Goal: Task Accomplishment & Management: Use online tool/utility

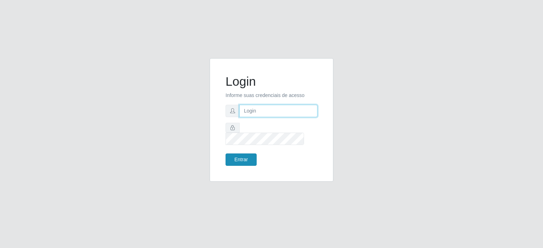
type input "[EMAIL_ADDRESS][DOMAIN_NAME]"
click at [246, 158] on button "Entrar" at bounding box center [241, 160] width 31 height 12
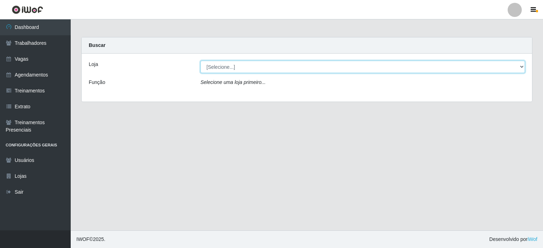
click at [230, 71] on select "[Selecione...] Preço Bom Supermercado" at bounding box center [362, 67] width 324 height 12
select select "387"
click at [200, 61] on select "[Selecione...] Preço Bom Supermercado" at bounding box center [362, 67] width 324 height 12
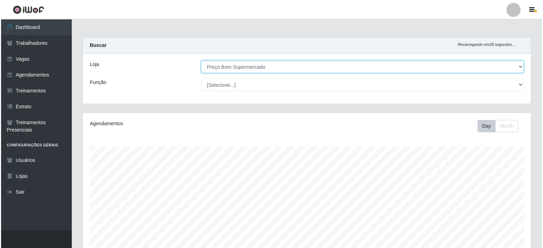
scroll to position [125, 0]
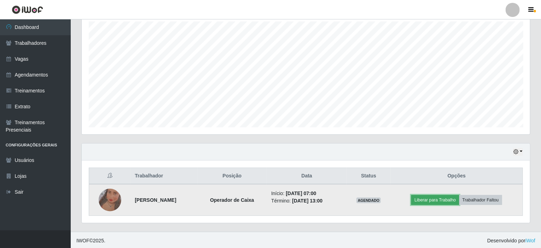
click at [445, 197] on button "Liberar para Trabalho" at bounding box center [435, 200] width 48 height 10
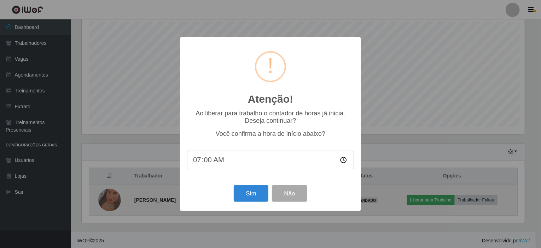
scroll to position [147, 445]
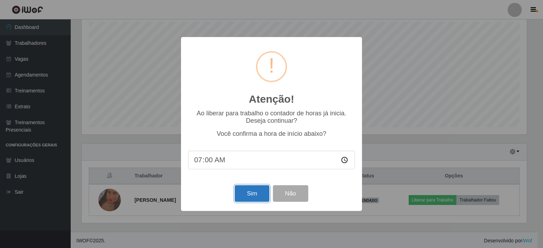
click at [243, 198] on button "Sim" at bounding box center [252, 194] width 34 height 17
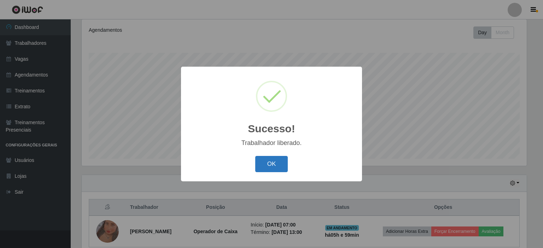
click at [267, 165] on button "OK" at bounding box center [271, 164] width 33 height 17
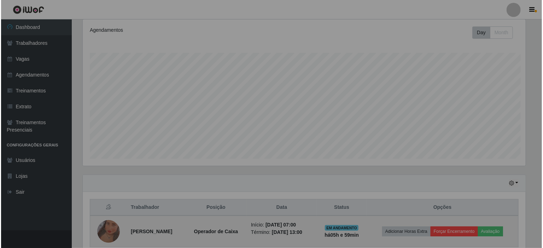
scroll to position [147, 448]
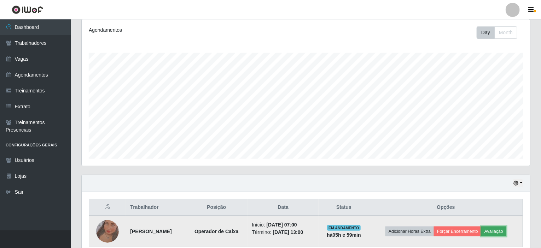
click at [506, 227] on button "Avaliação" at bounding box center [493, 232] width 25 height 10
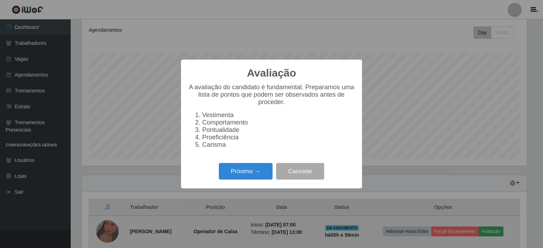
scroll to position [147, 445]
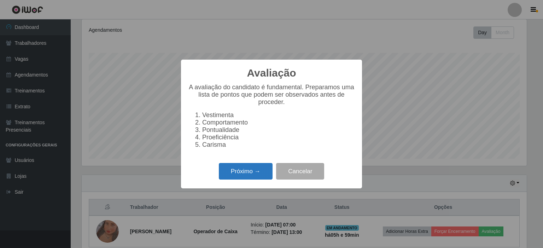
click at [248, 179] on button "Próximo →" at bounding box center [246, 171] width 54 height 17
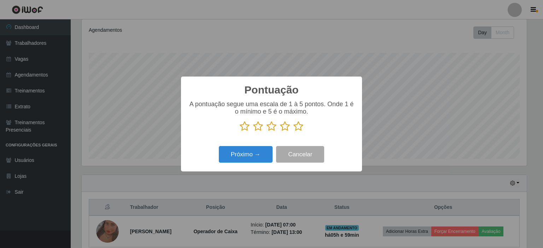
click at [295, 126] on icon at bounding box center [298, 126] width 10 height 11
click at [293, 132] on input "radio" at bounding box center [293, 132] width 0 height 0
click at [267, 151] on button "Próximo →" at bounding box center [246, 154] width 54 height 17
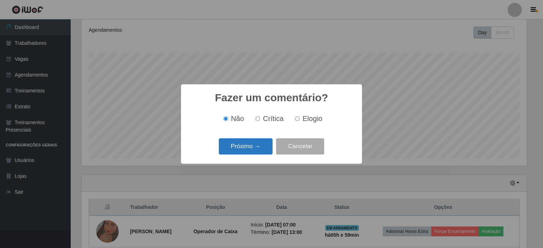
click at [253, 145] on button "Próximo →" at bounding box center [246, 147] width 54 height 17
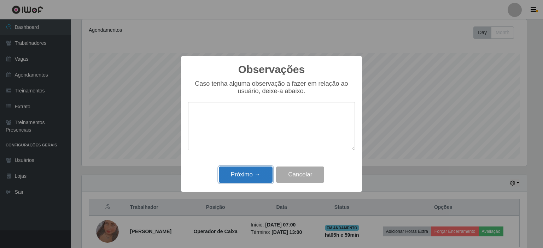
click at [247, 176] on button "Próximo →" at bounding box center [246, 175] width 54 height 17
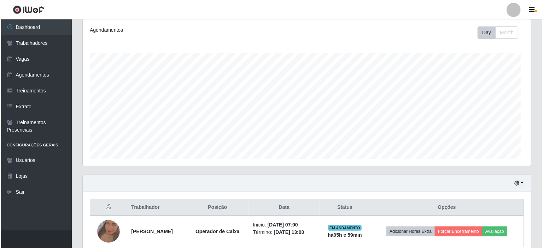
scroll to position [147, 448]
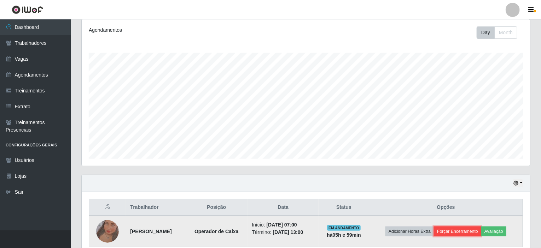
click at [468, 233] on button "Forçar Encerramento" at bounding box center [457, 232] width 47 height 10
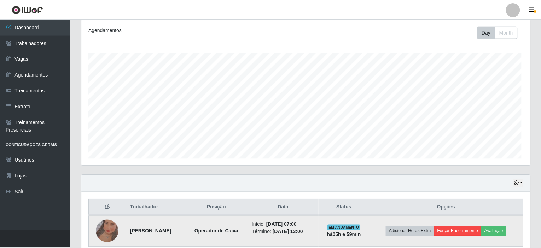
scroll to position [147, 445]
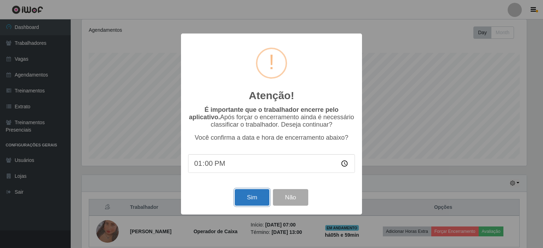
click at [250, 198] on button "Sim" at bounding box center [252, 197] width 34 height 17
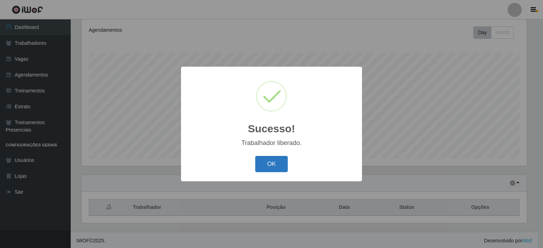
click at [274, 163] on button "OK" at bounding box center [271, 164] width 33 height 17
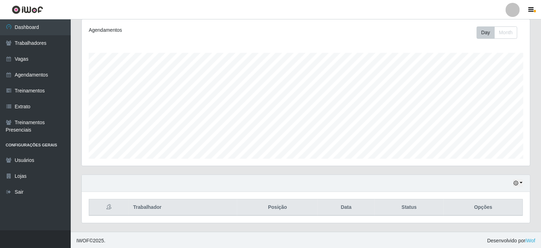
scroll to position [147, 448]
